Goal: Transaction & Acquisition: Download file/media

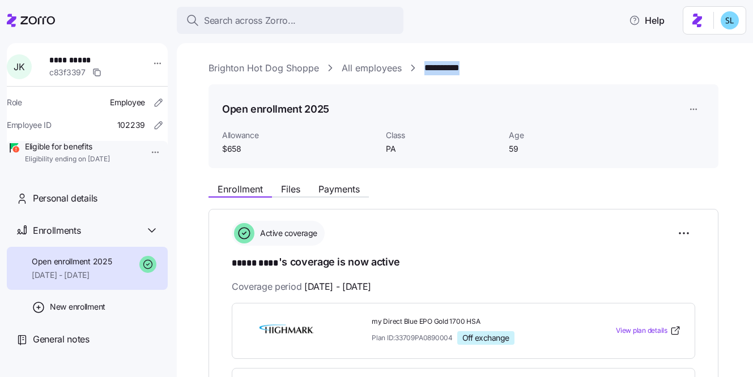
drag, startPoint x: 480, startPoint y: 72, endPoint x: 424, endPoint y: 72, distance: 55.5
click at [424, 72] on div "**********" at bounding box center [472, 68] width 528 height 14
copy link "**********"
click at [687, 230] on html "**********" at bounding box center [376, 185] width 753 height 370
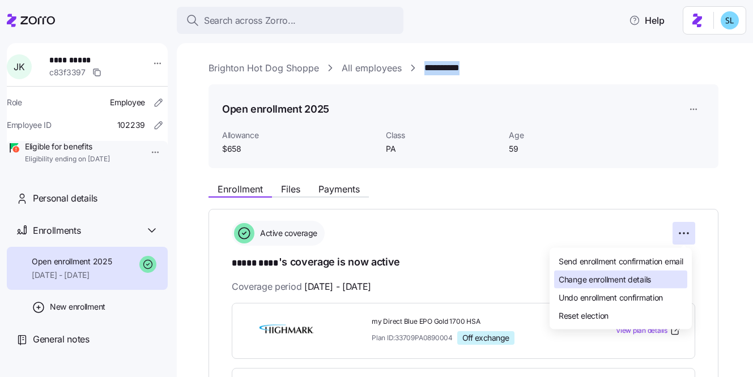
click at [662, 280] on div "Change enrollment details" at bounding box center [620, 280] width 133 height 18
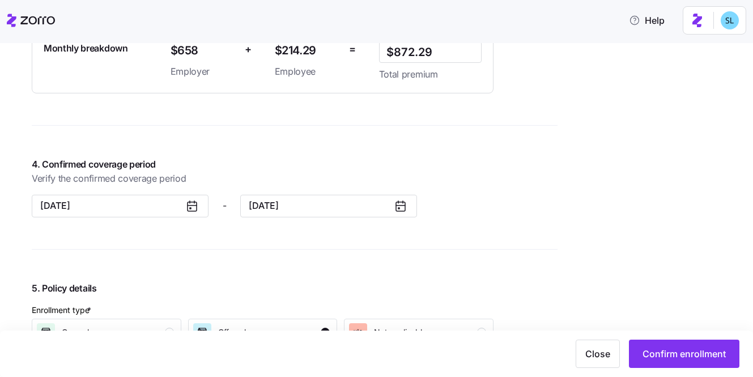
scroll to position [864, 0]
click at [309, 204] on button "[DATE]" at bounding box center [328, 205] width 177 height 23
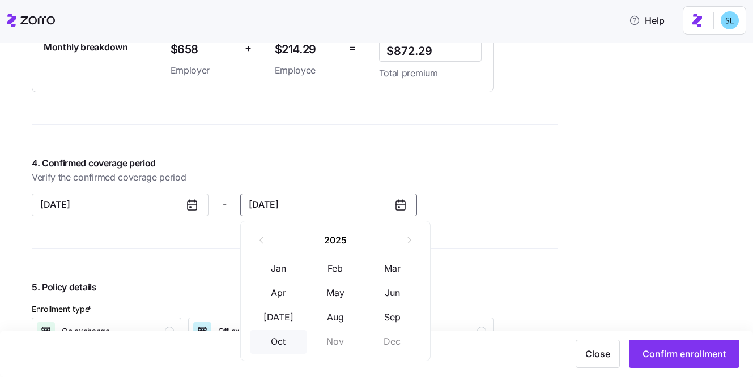
click at [282, 340] on button "Oct" at bounding box center [278, 342] width 57 height 24
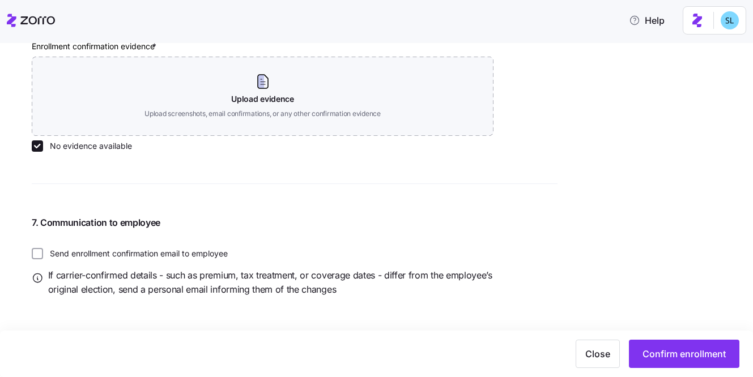
scroll to position [1325, 0]
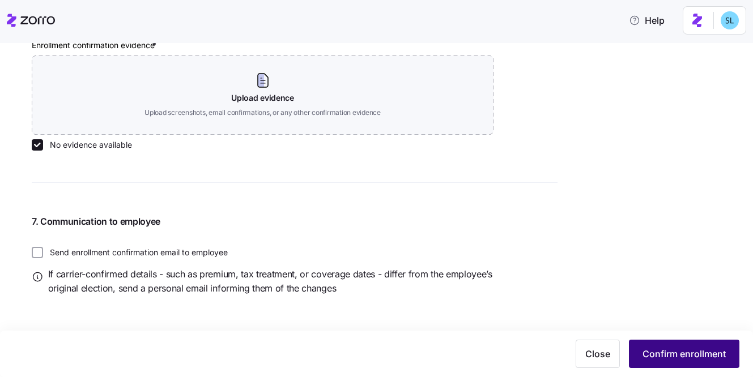
click at [663, 347] on button "Confirm enrollment" at bounding box center [684, 354] width 110 height 28
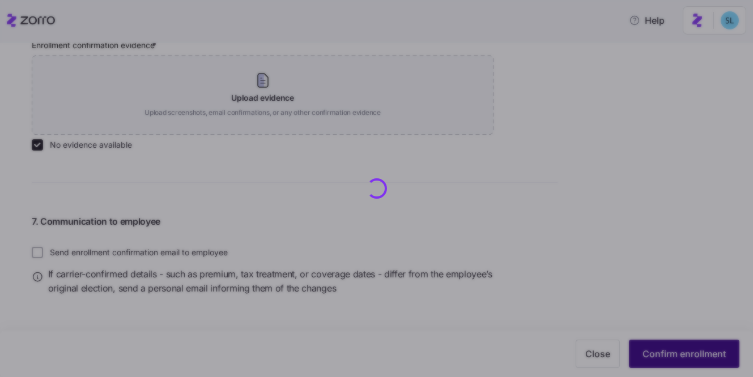
scroll to position [1347, 0]
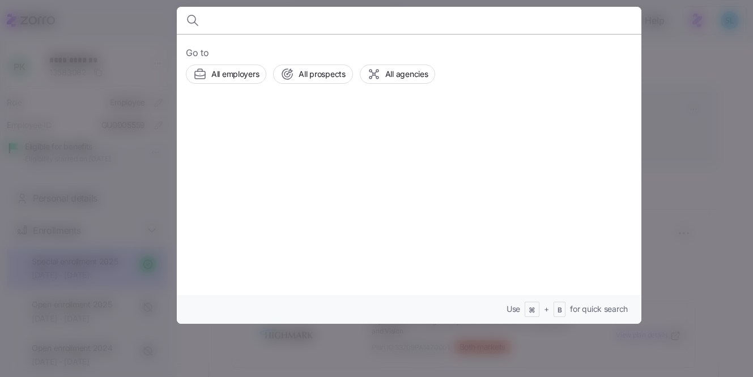
scroll to position [335, 0]
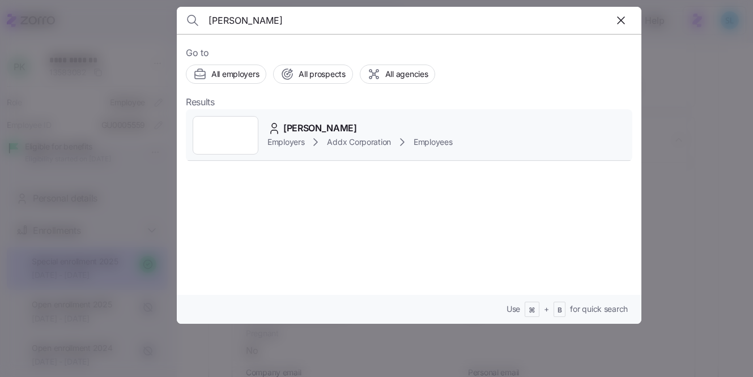
type input "efren"
click at [297, 134] on span "Efren Ruiz Cortes" at bounding box center [320, 128] width 74 height 14
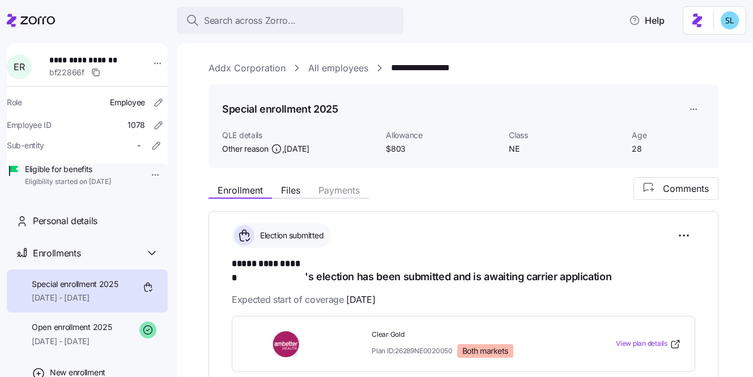
scroll to position [221, 0]
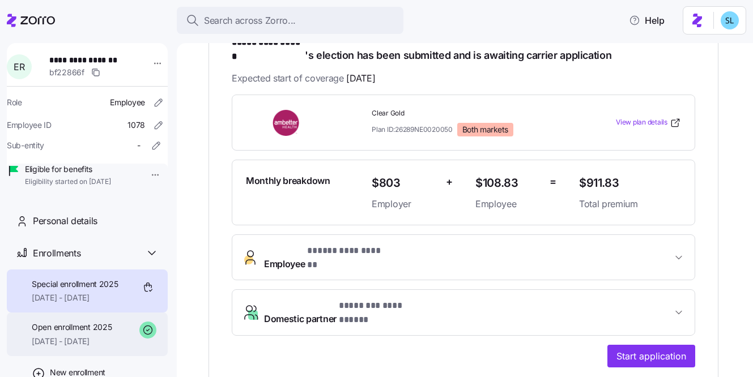
click at [99, 333] on span "Open enrollment 2025" at bounding box center [72, 327] width 80 height 11
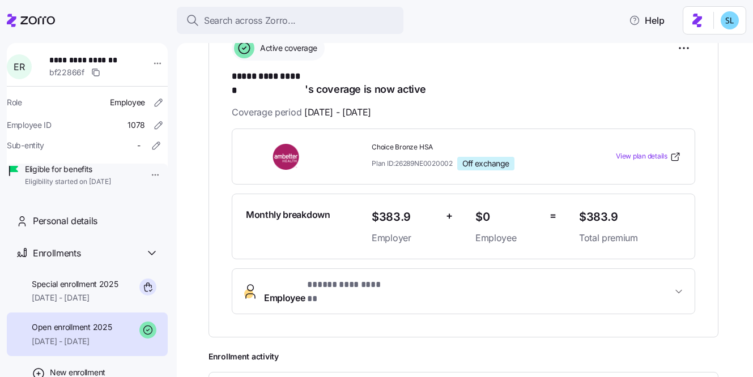
scroll to position [187, 0]
click at [86, 313] on div "Special enrollment 2025 11/01/2025 - 12/31/2025" at bounding box center [87, 292] width 161 height 44
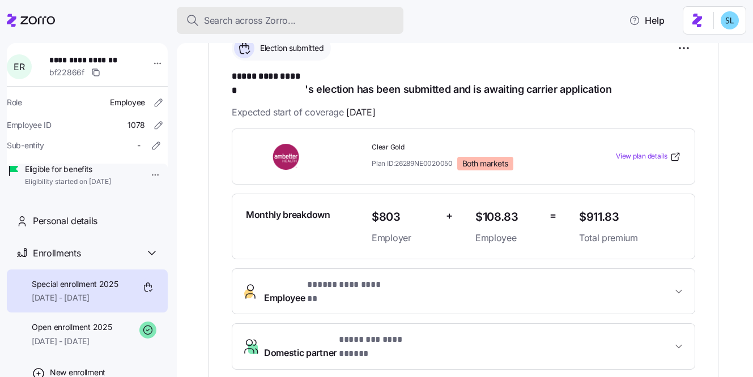
click at [353, 20] on div "Search across Zorro..." at bounding box center [290, 21] width 208 height 14
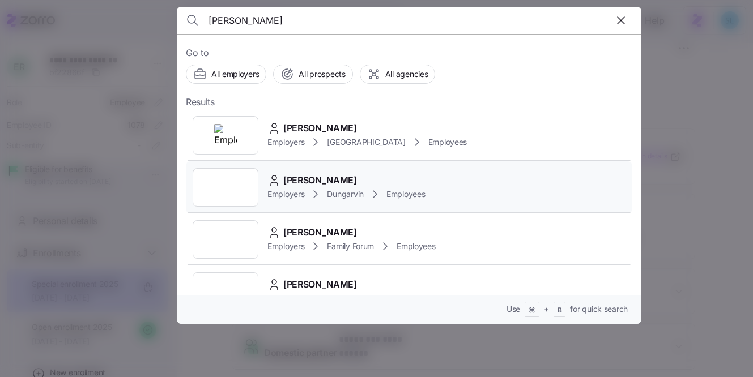
type input "roderick"
click at [338, 164] on div "Danielle Roderick Employers Dungarvin Employees" at bounding box center [409, 187] width 446 height 52
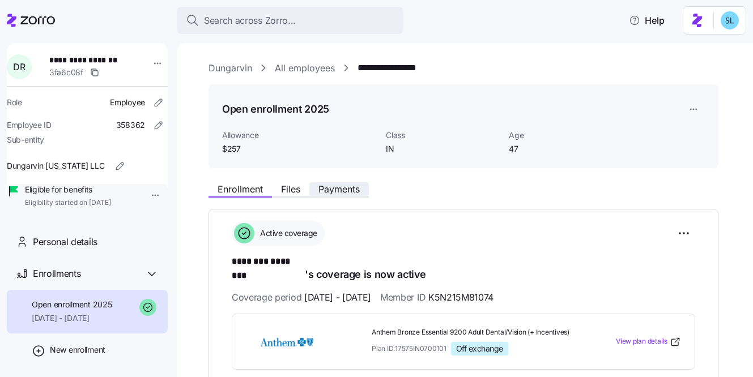
click at [364, 182] on button "Payments" at bounding box center [338, 189] width 59 height 14
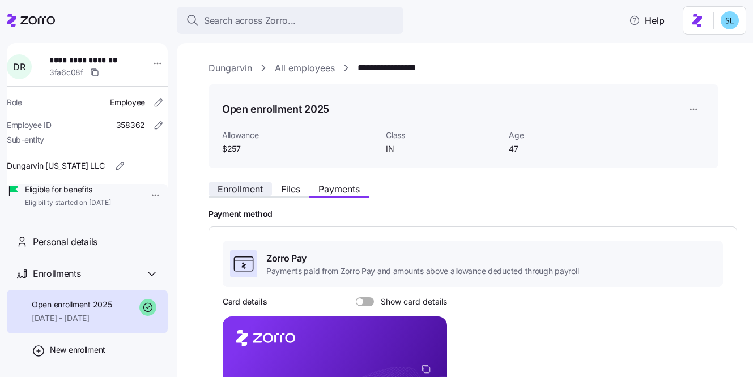
click at [243, 193] on span "Enrollment" at bounding box center [239, 189] width 45 height 9
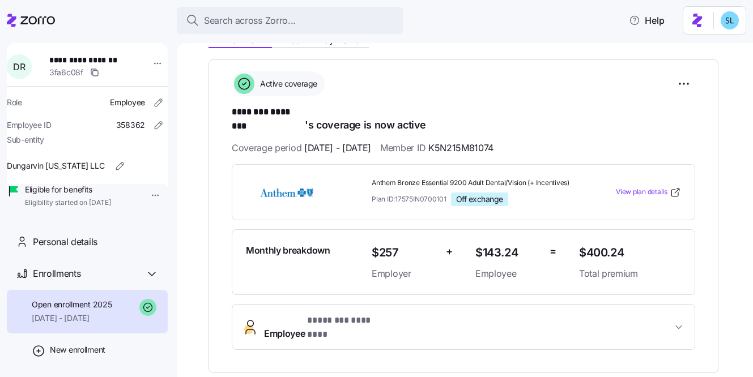
scroll to position [69, 0]
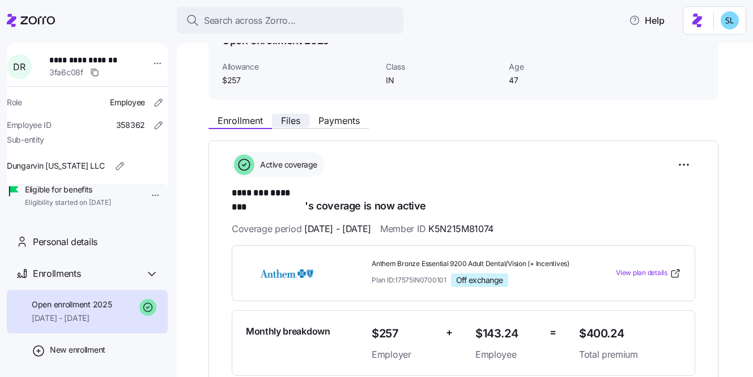
click at [279, 126] on button "Files" at bounding box center [290, 121] width 37 height 14
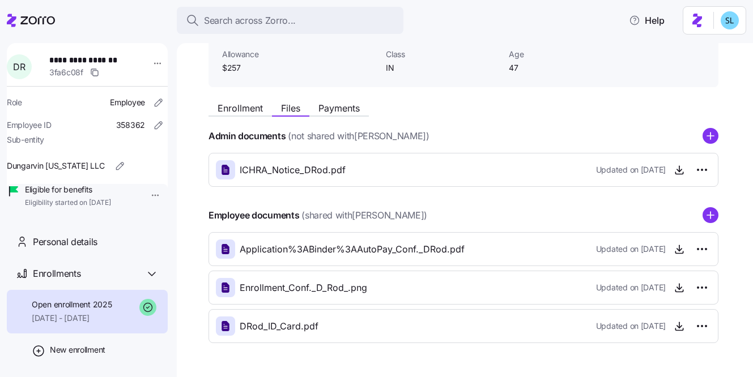
scroll to position [115, 0]
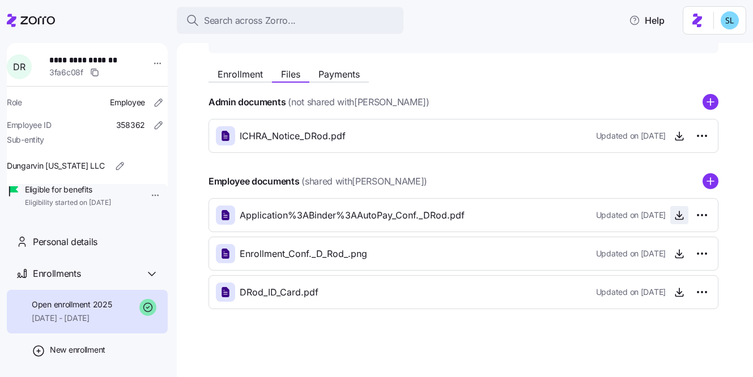
click at [680, 216] on icon "button" at bounding box center [678, 215] width 11 height 11
